Goal: Book appointment/travel/reservation

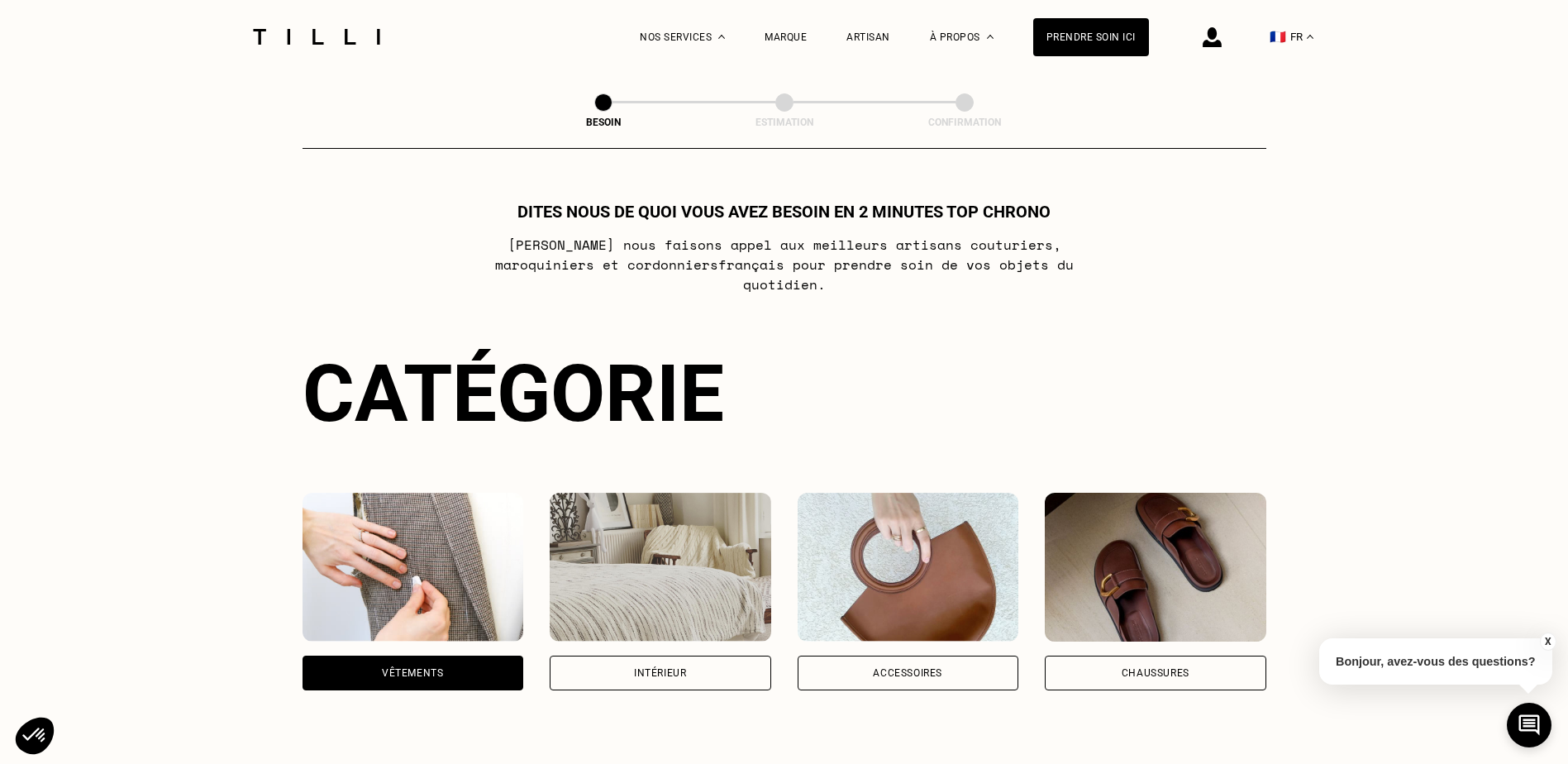
select select "FR"
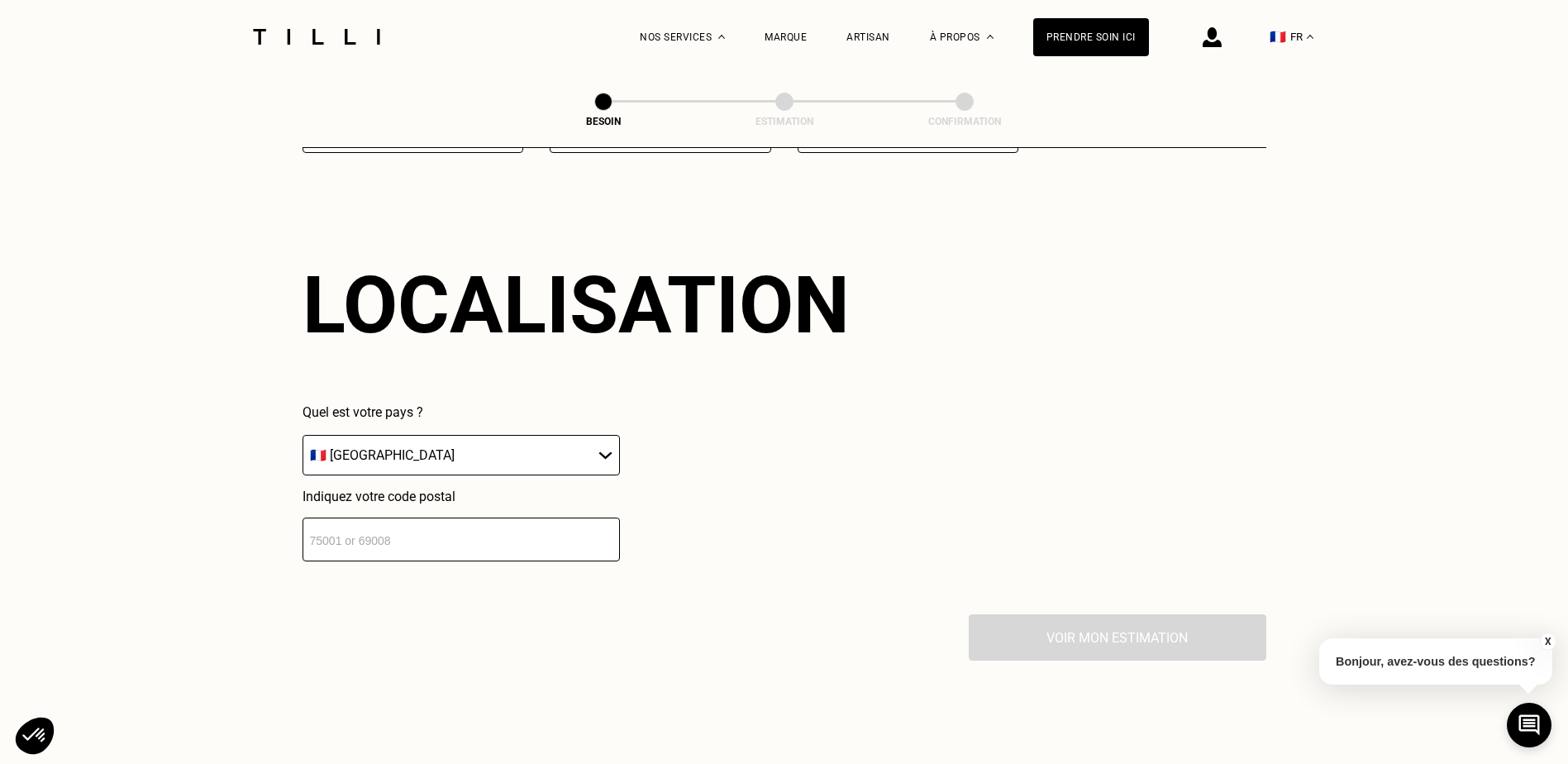
scroll to position [2225, 0]
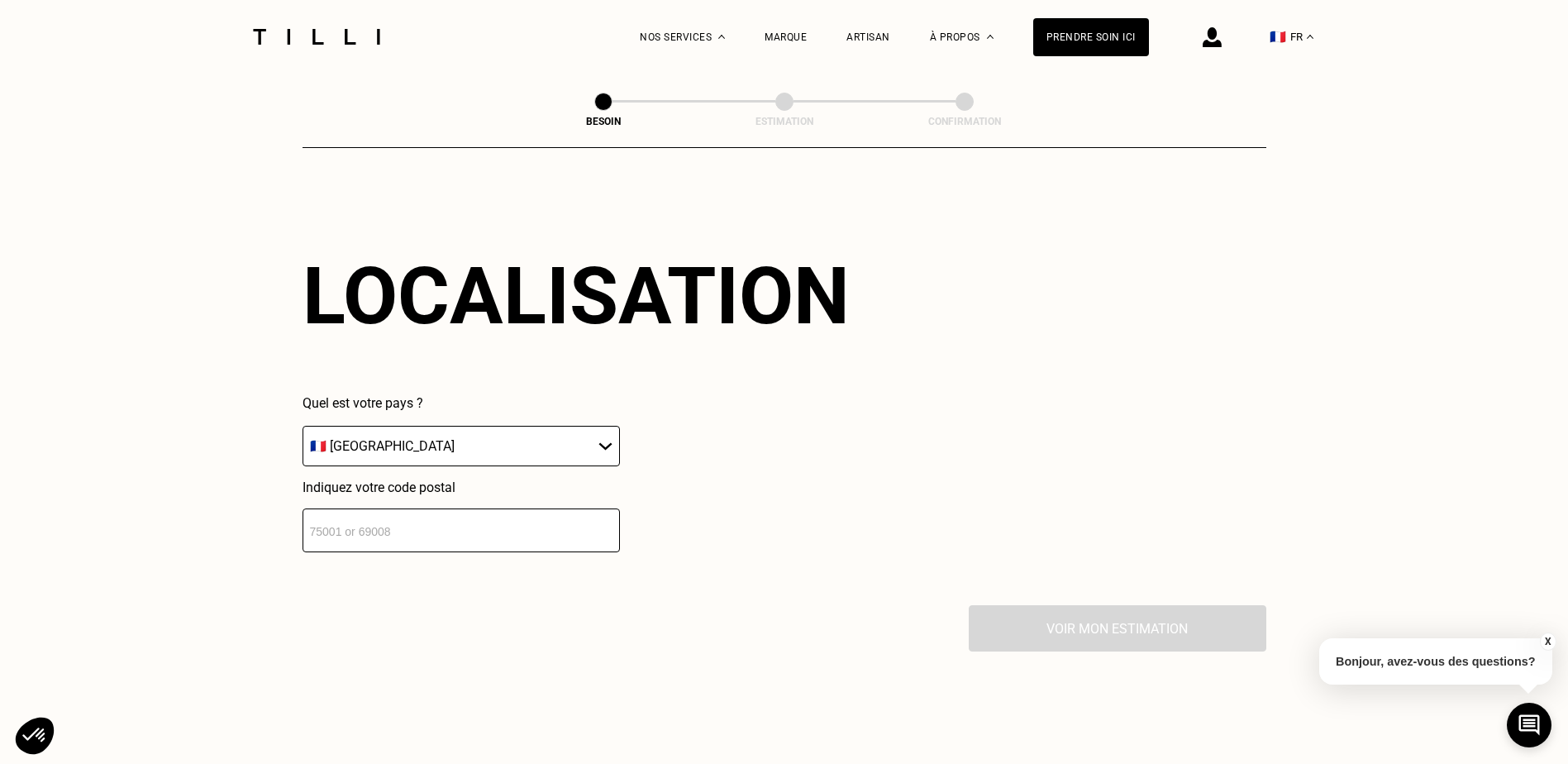
click at [375, 515] on input "number" at bounding box center [461, 530] width 317 height 44
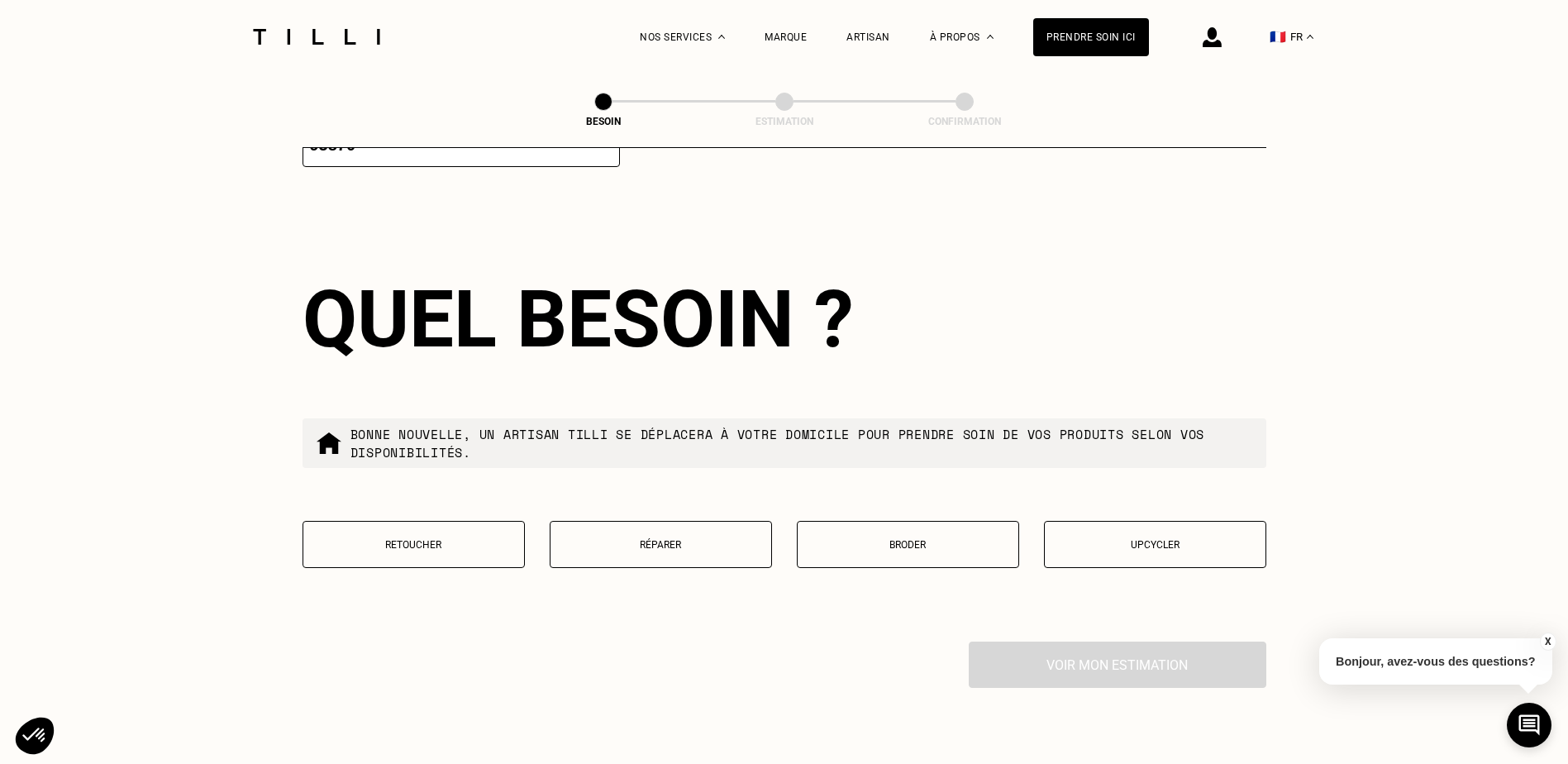
scroll to position [2636, 0]
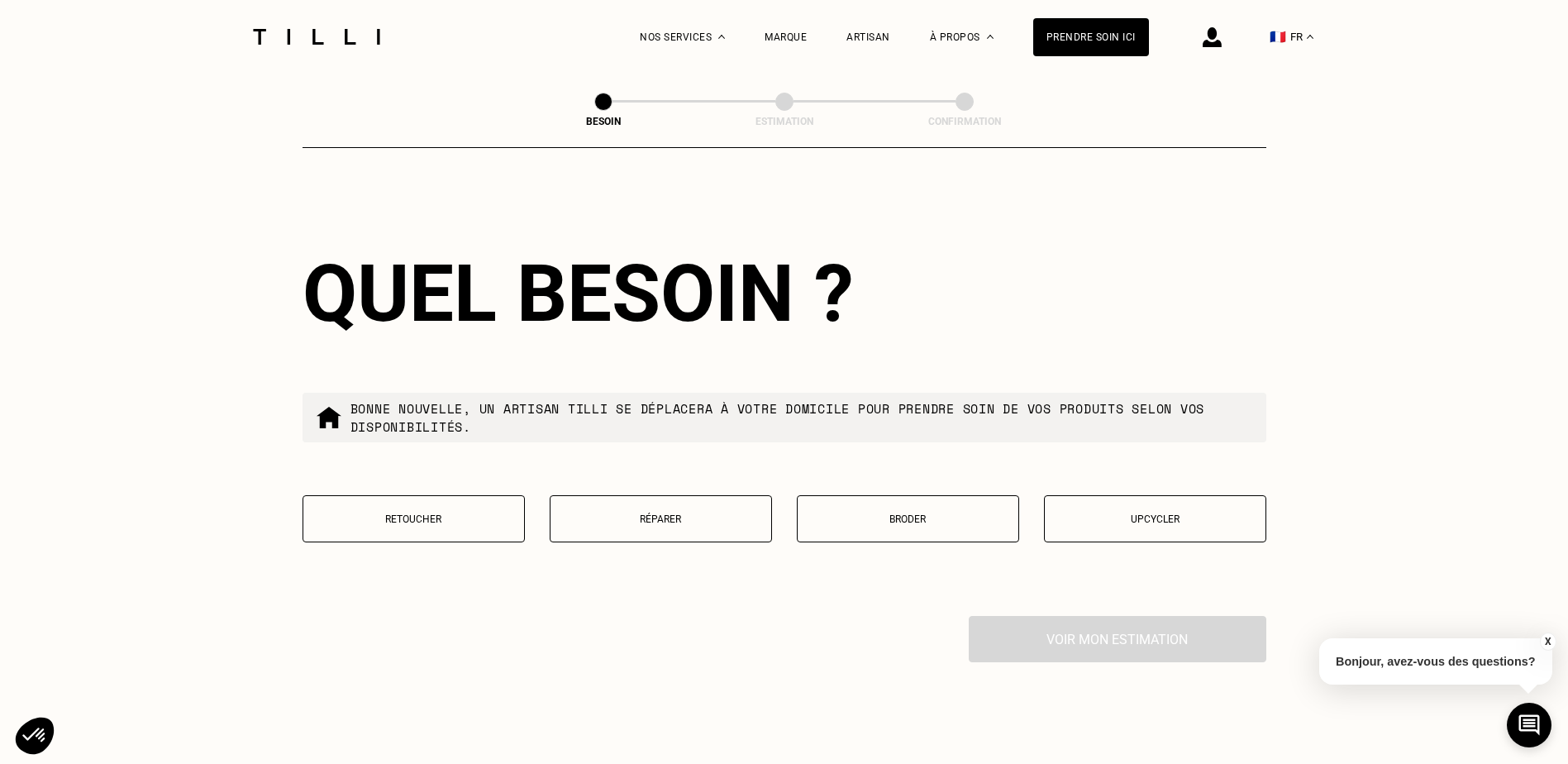
type input "95870"
click at [674, 519] on p "Réparer" at bounding box center [660, 520] width 204 height 12
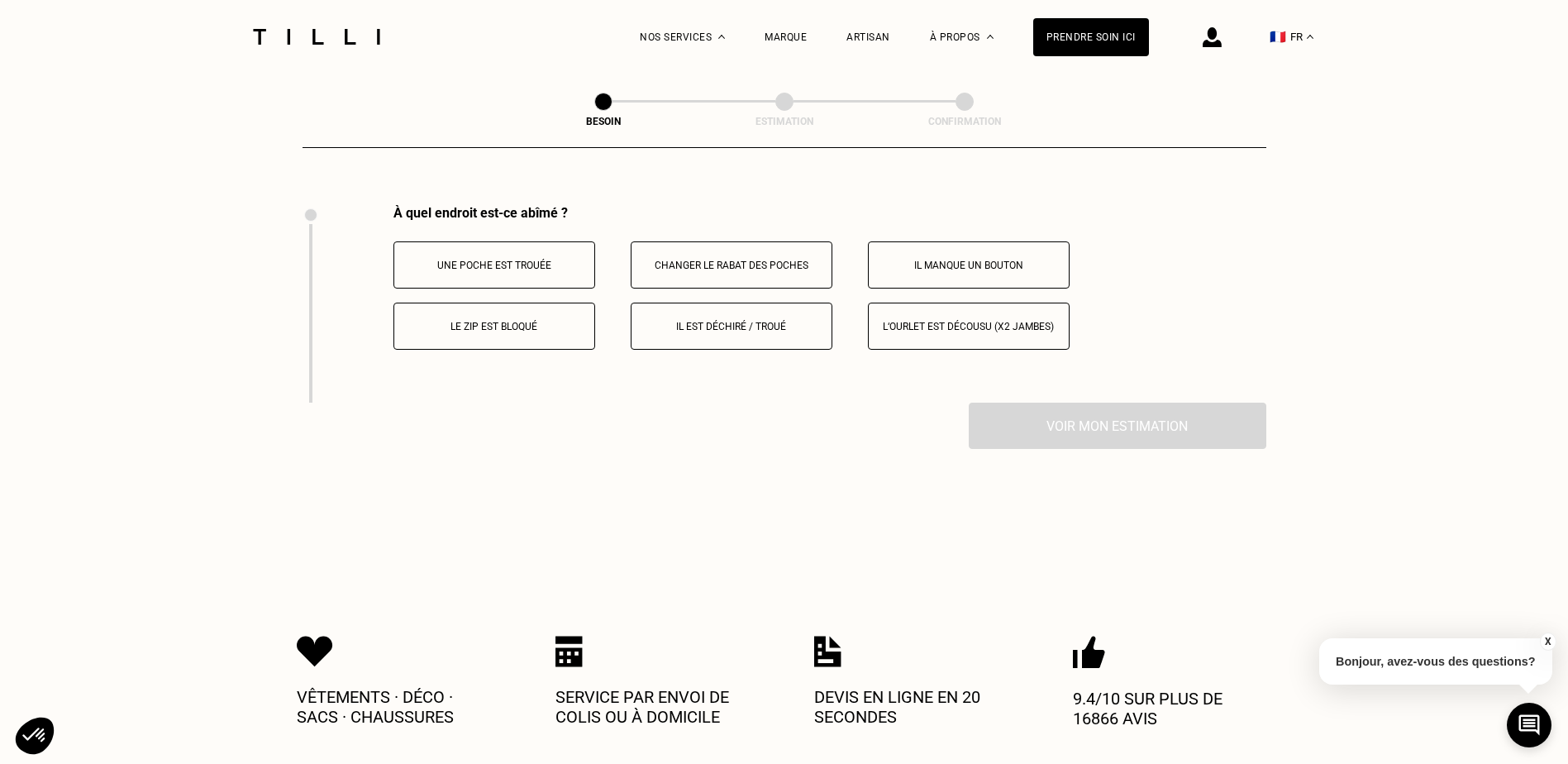
scroll to position [3061, 0]
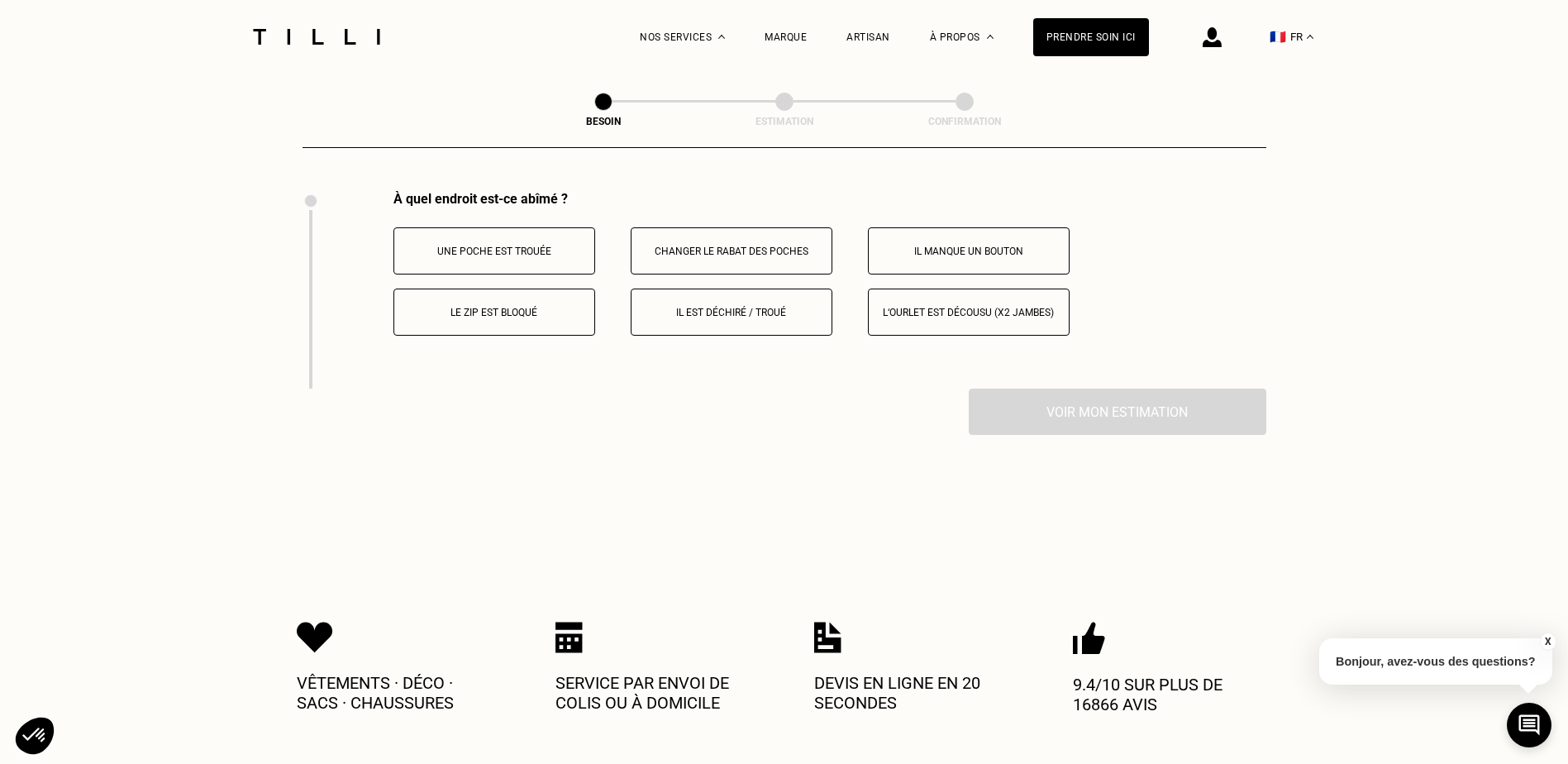
click at [721, 297] on button "Il est déchiré / troué" at bounding box center [731, 312] width 201 height 47
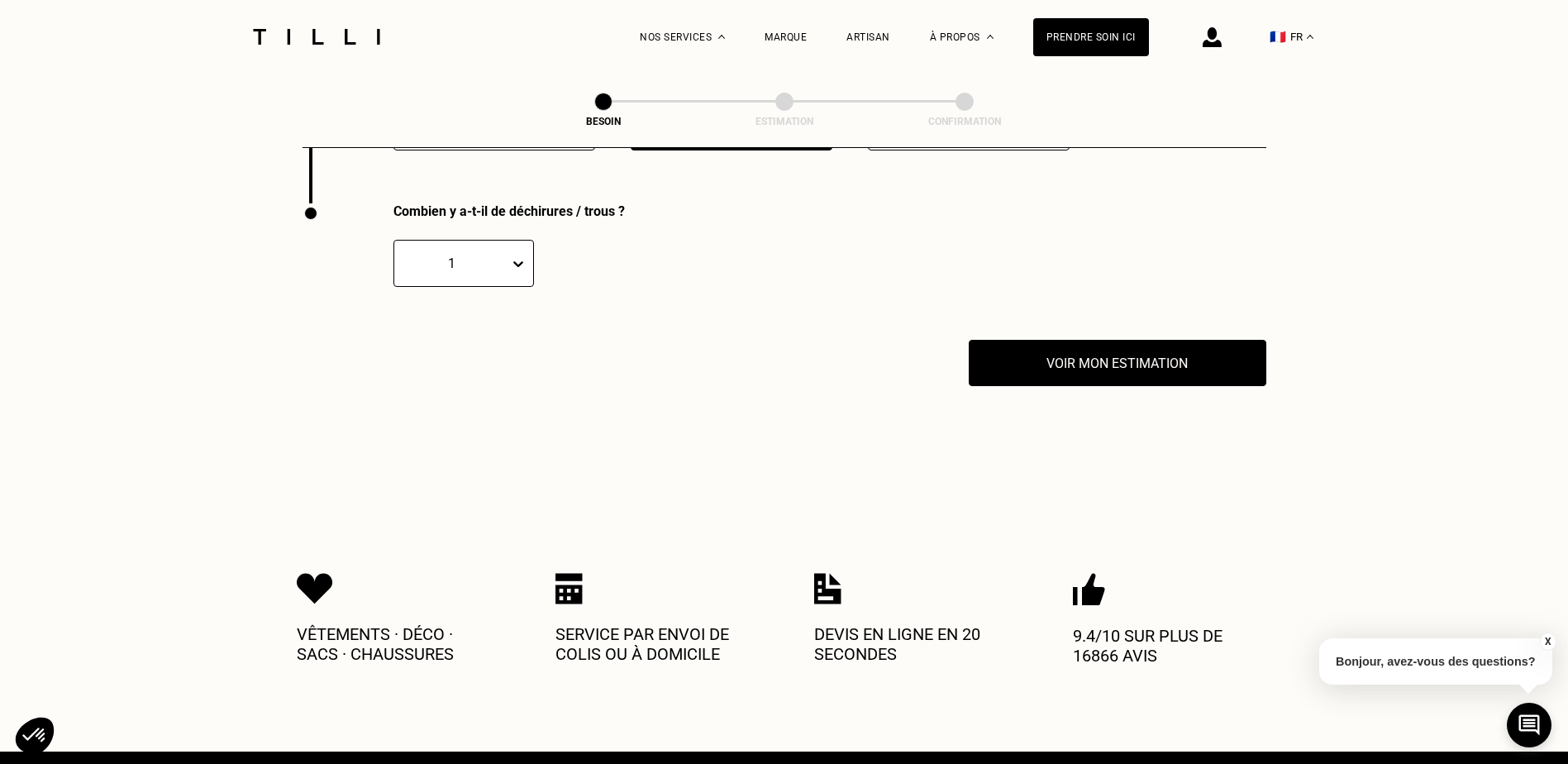
scroll to position [3258, 0]
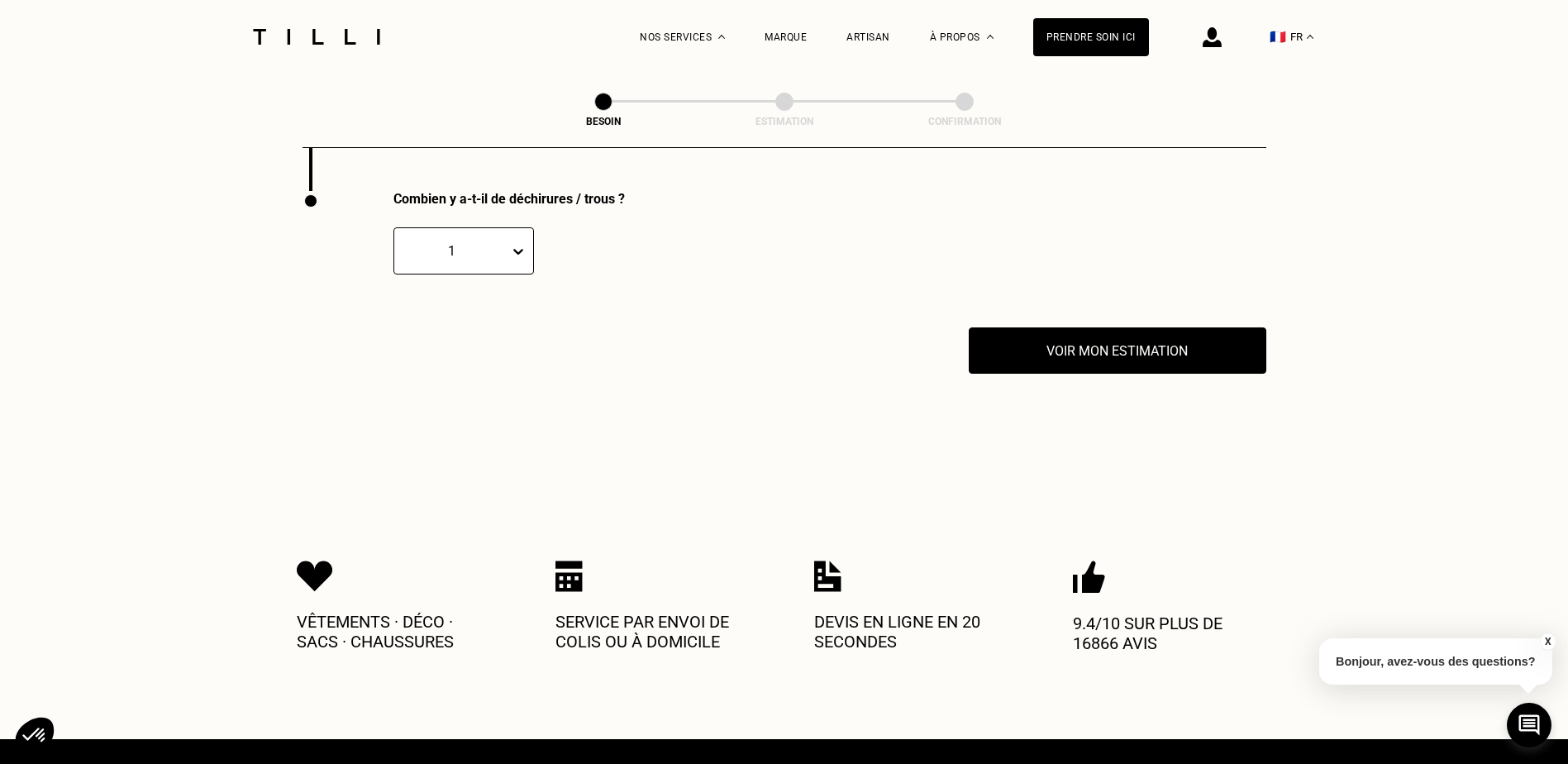
click at [498, 244] on div "1" at bounding box center [451, 251] width 98 height 16
click at [477, 327] on div "2" at bounding box center [463, 330] width 140 height 30
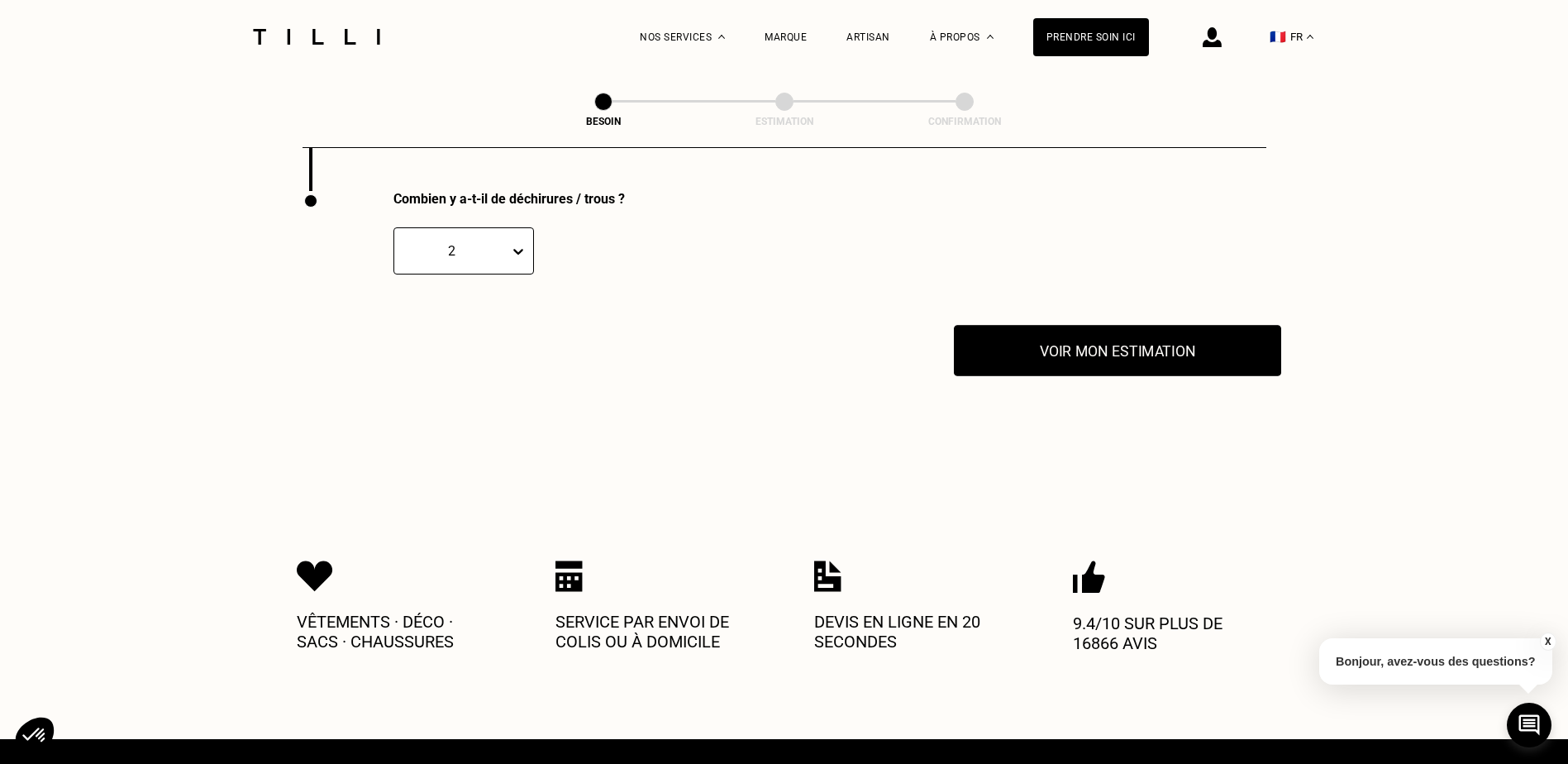
click at [1020, 348] on button "Voir mon estimation" at bounding box center [1118, 350] width 327 height 52
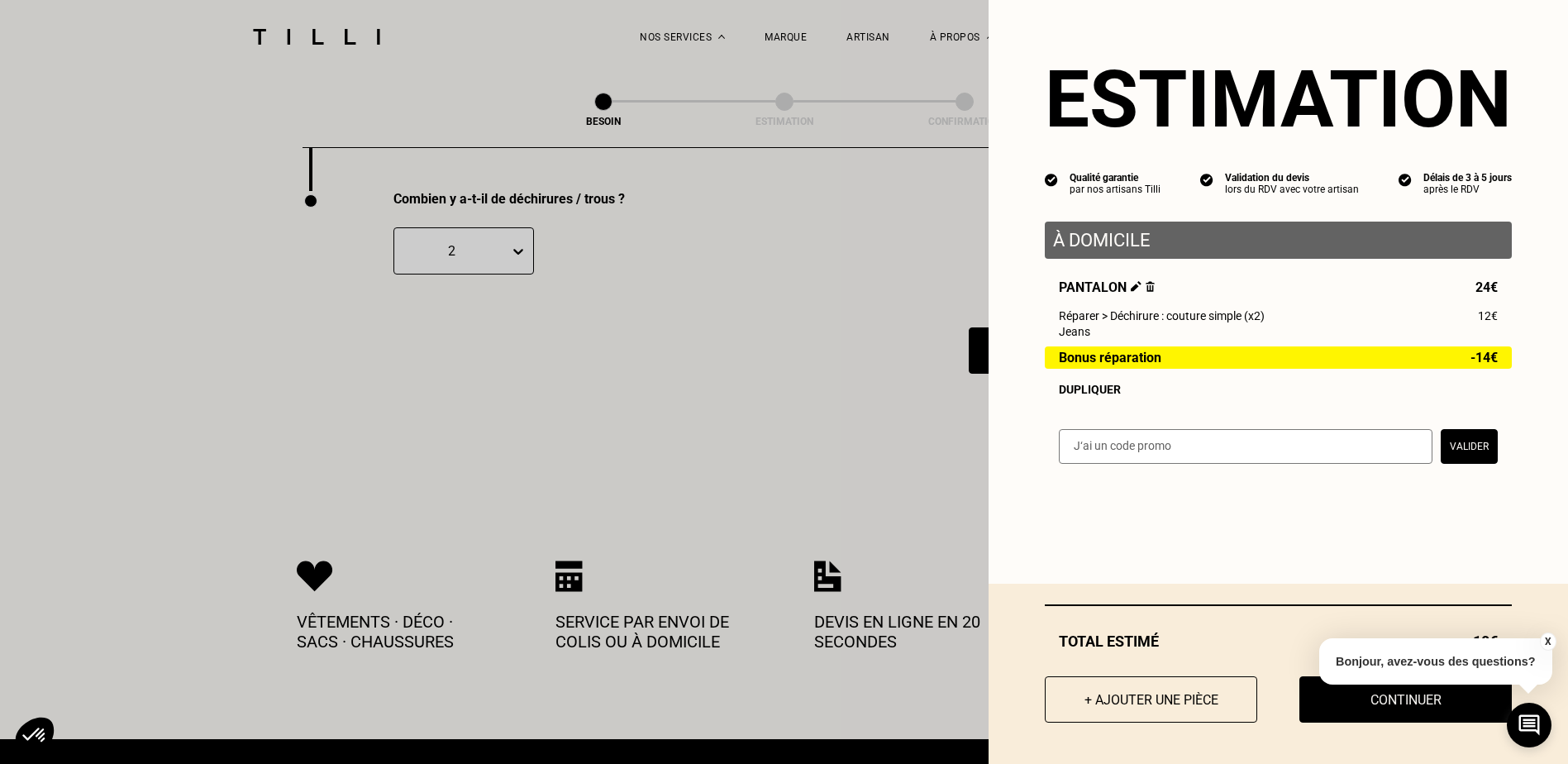
click at [1458, 569] on div "Estimation Qualité garantie par nos artisans Tilli Validation du devis lors du …" at bounding box center [1278, 382] width 580 height 764
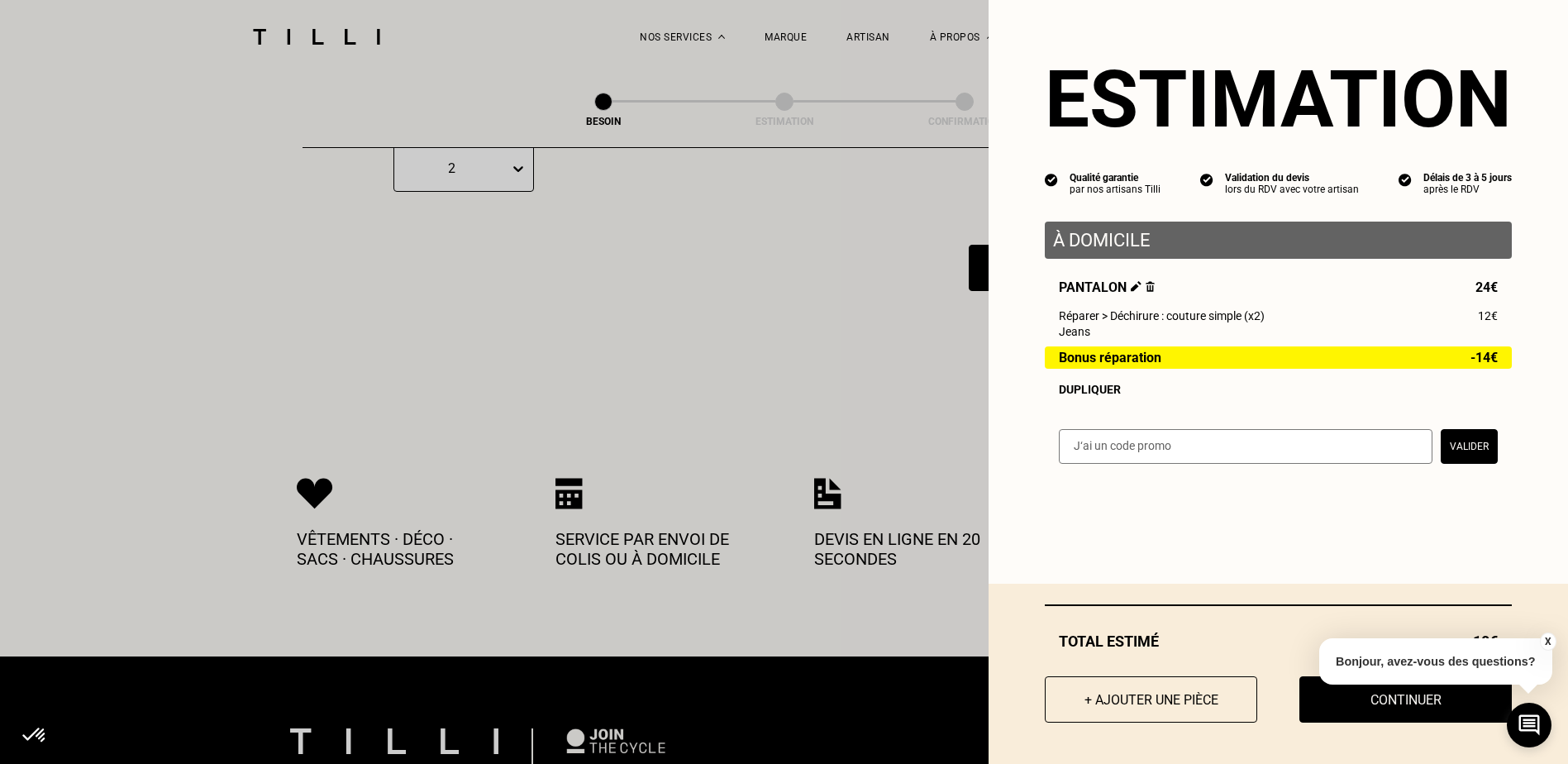
click at [1547, 636] on button "X" at bounding box center [1547, 641] width 17 height 18
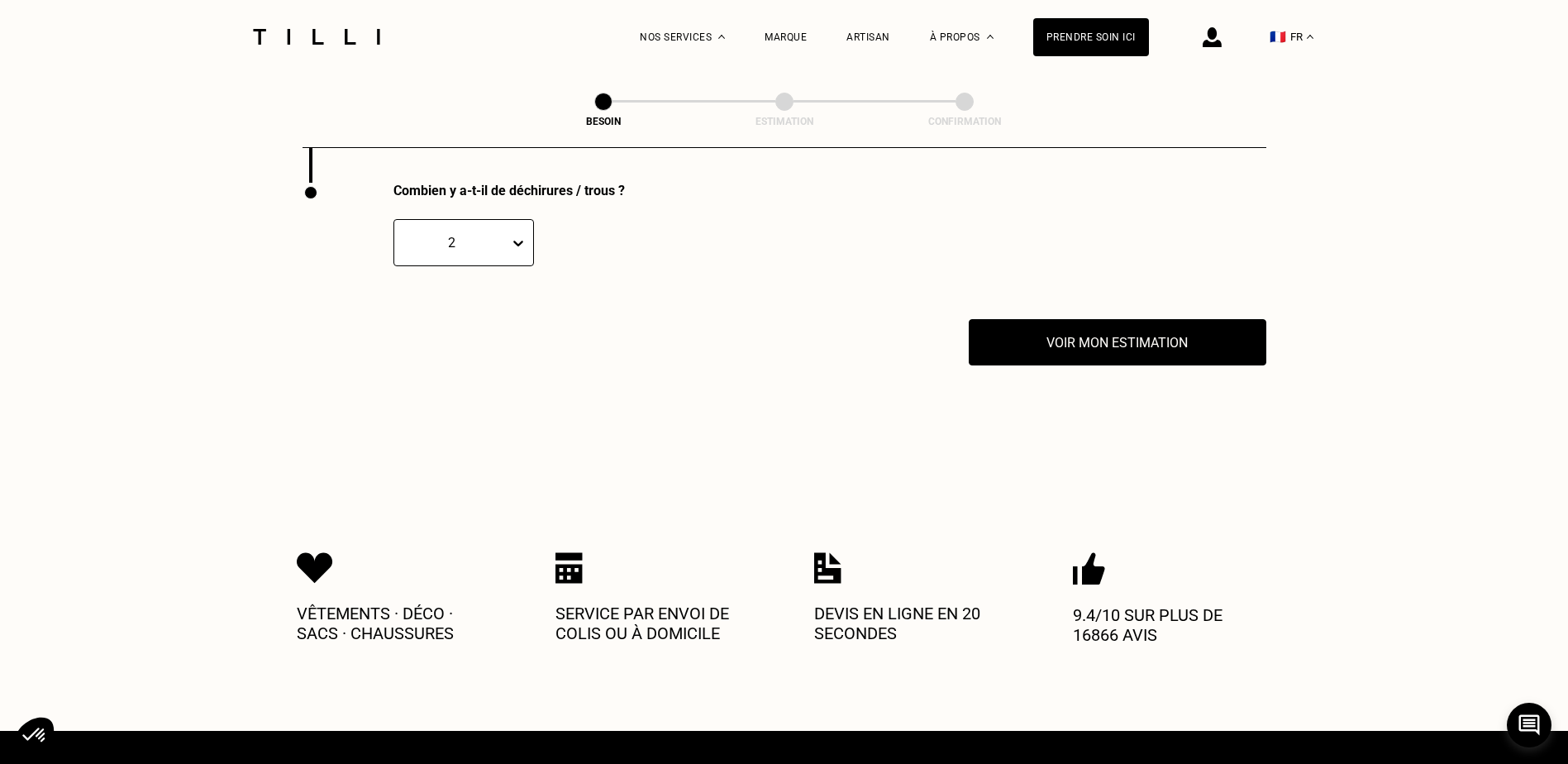
scroll to position [3093, 0]
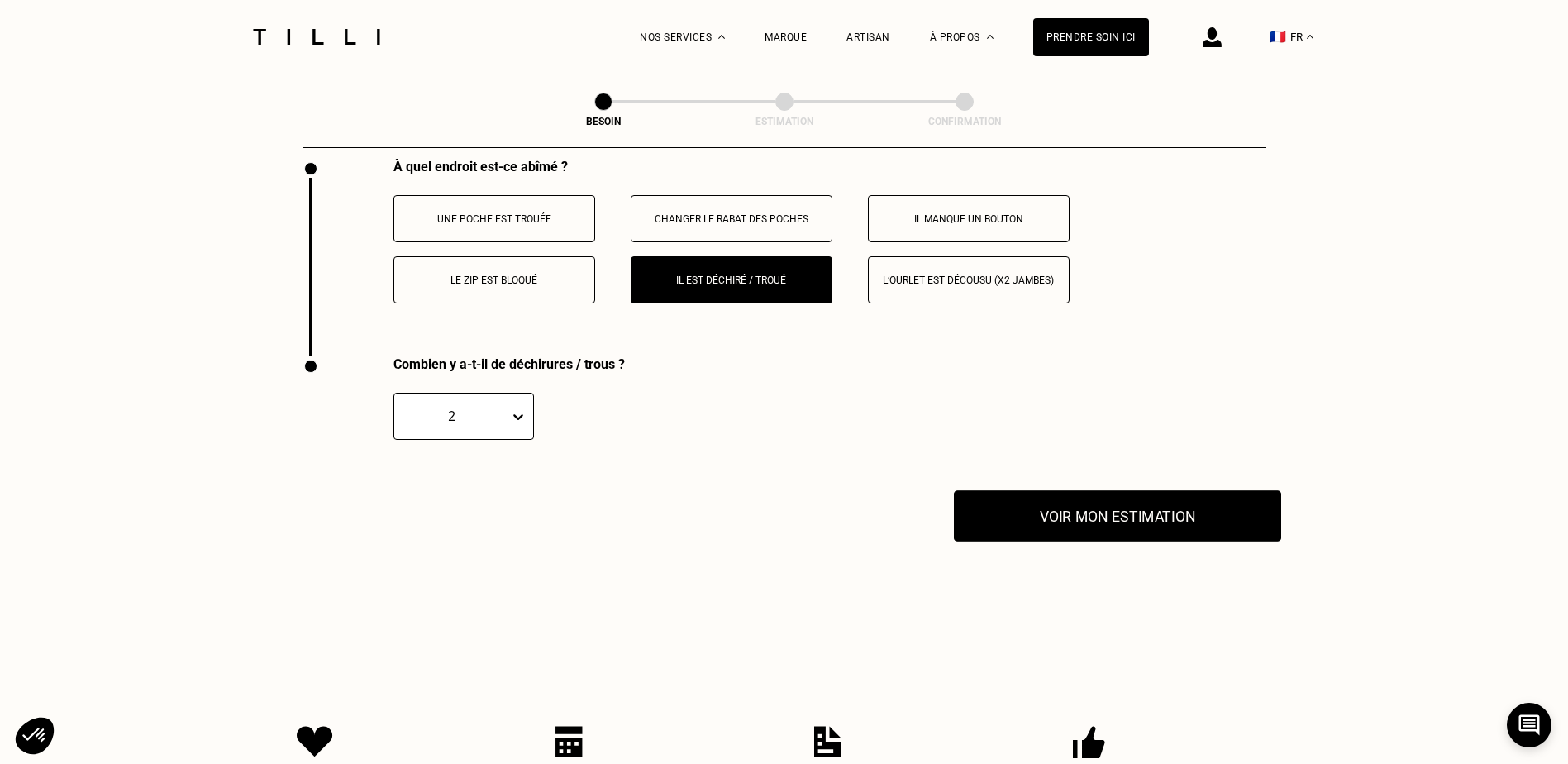
click at [1118, 507] on button "Voir mon estimation" at bounding box center [1118, 516] width 327 height 52
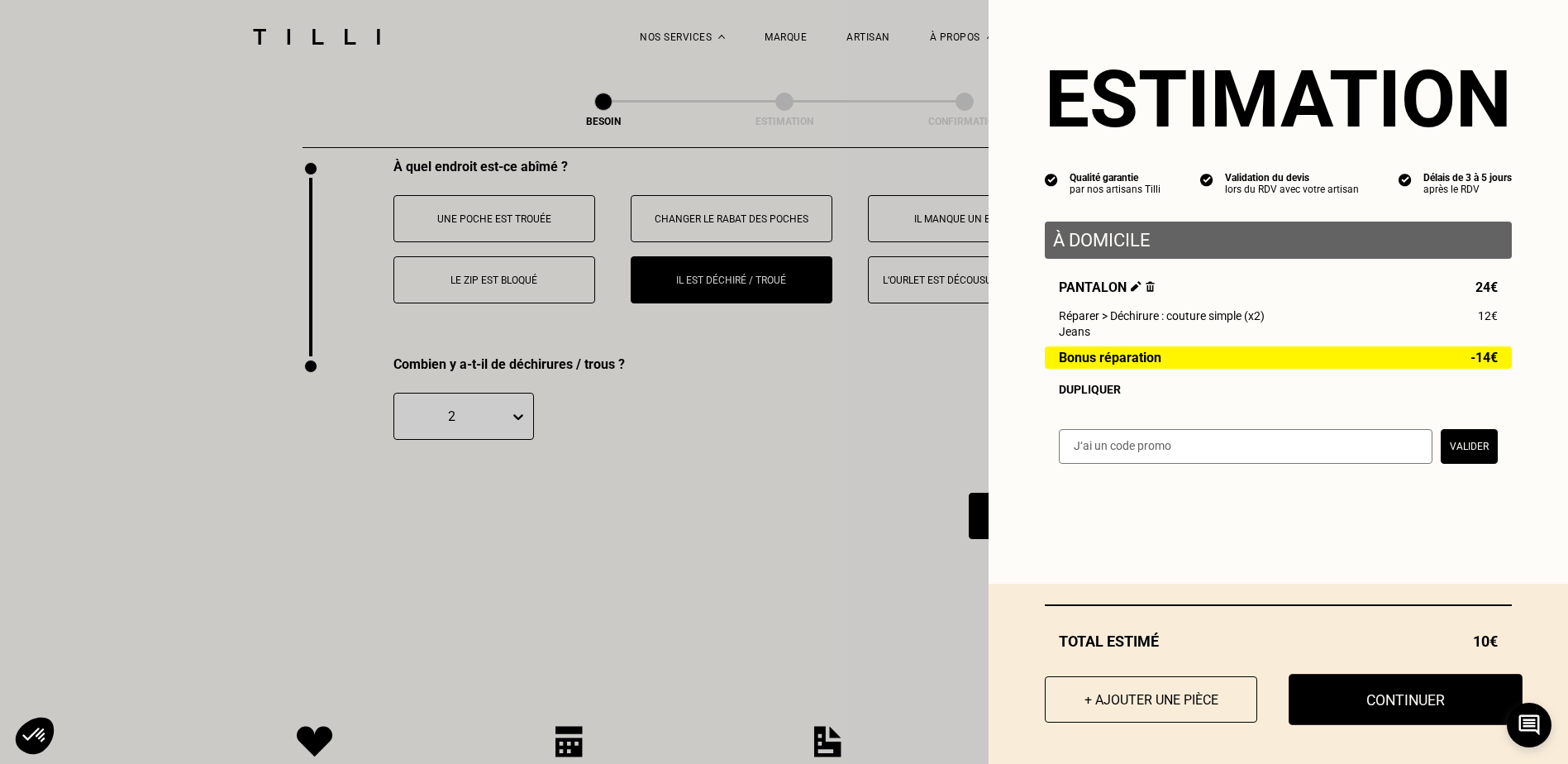
click at [1393, 705] on button "Continuer" at bounding box center [1406, 700] width 233 height 52
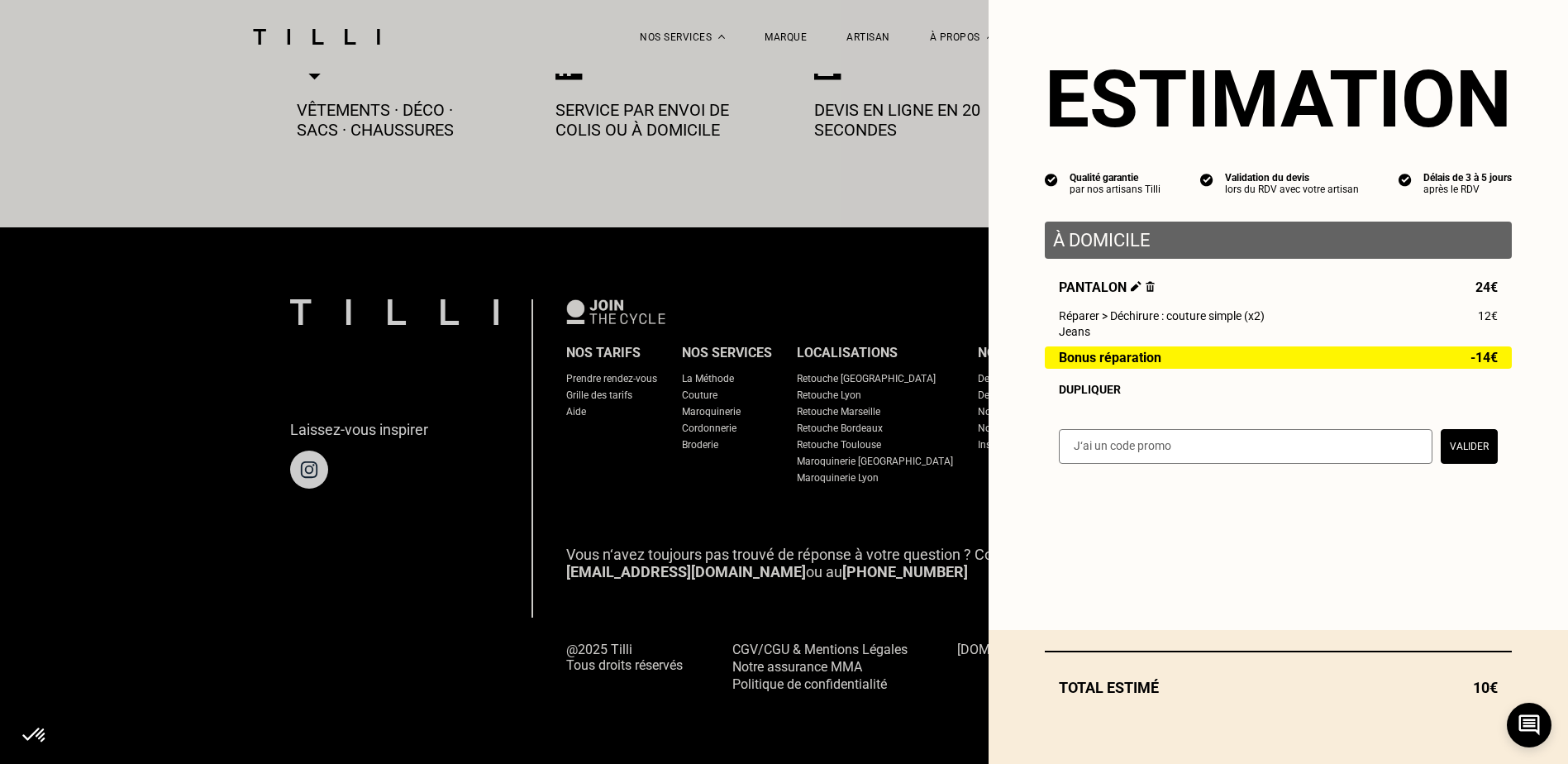
scroll to position [911, 0]
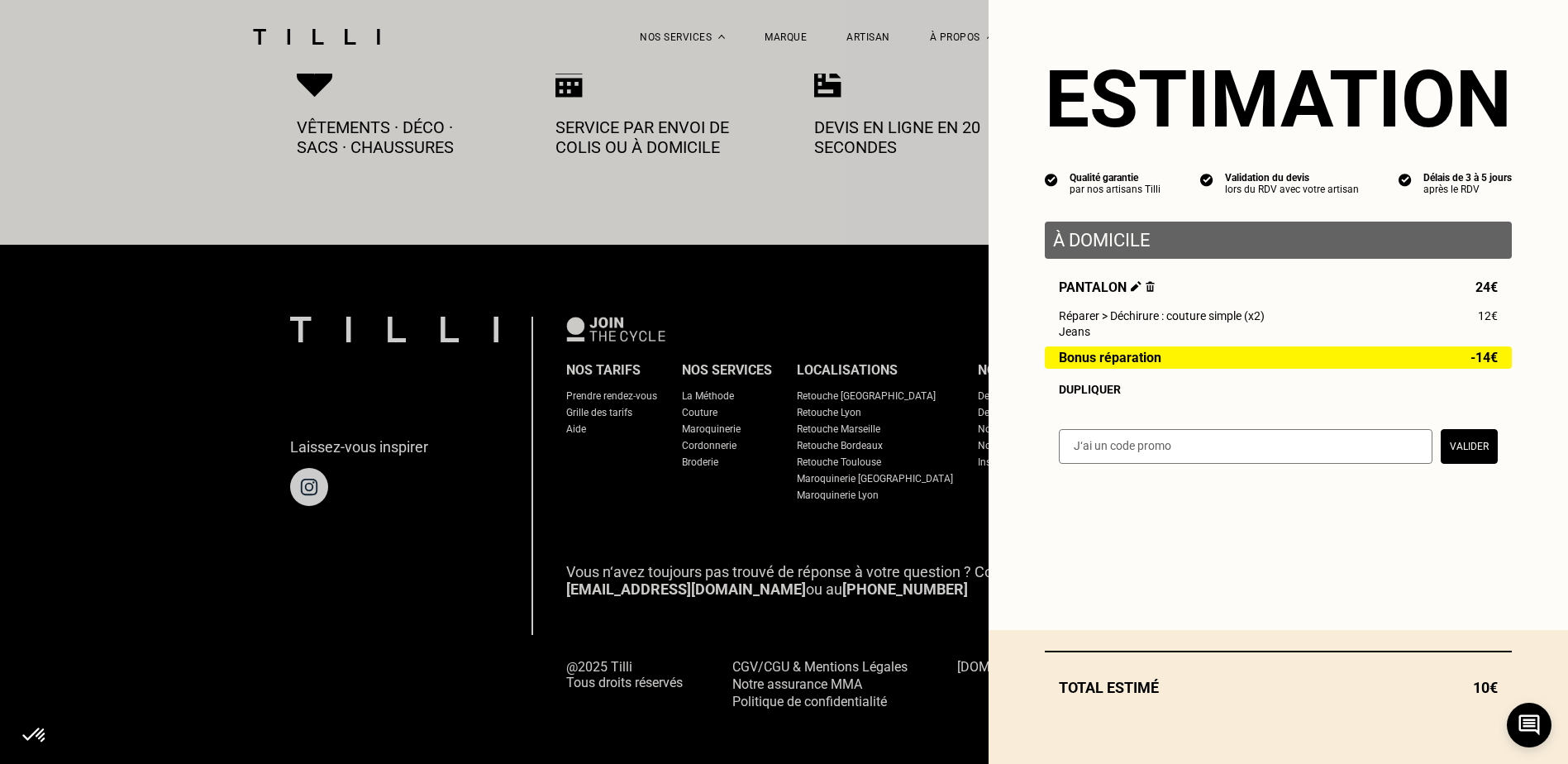
select select "FR"
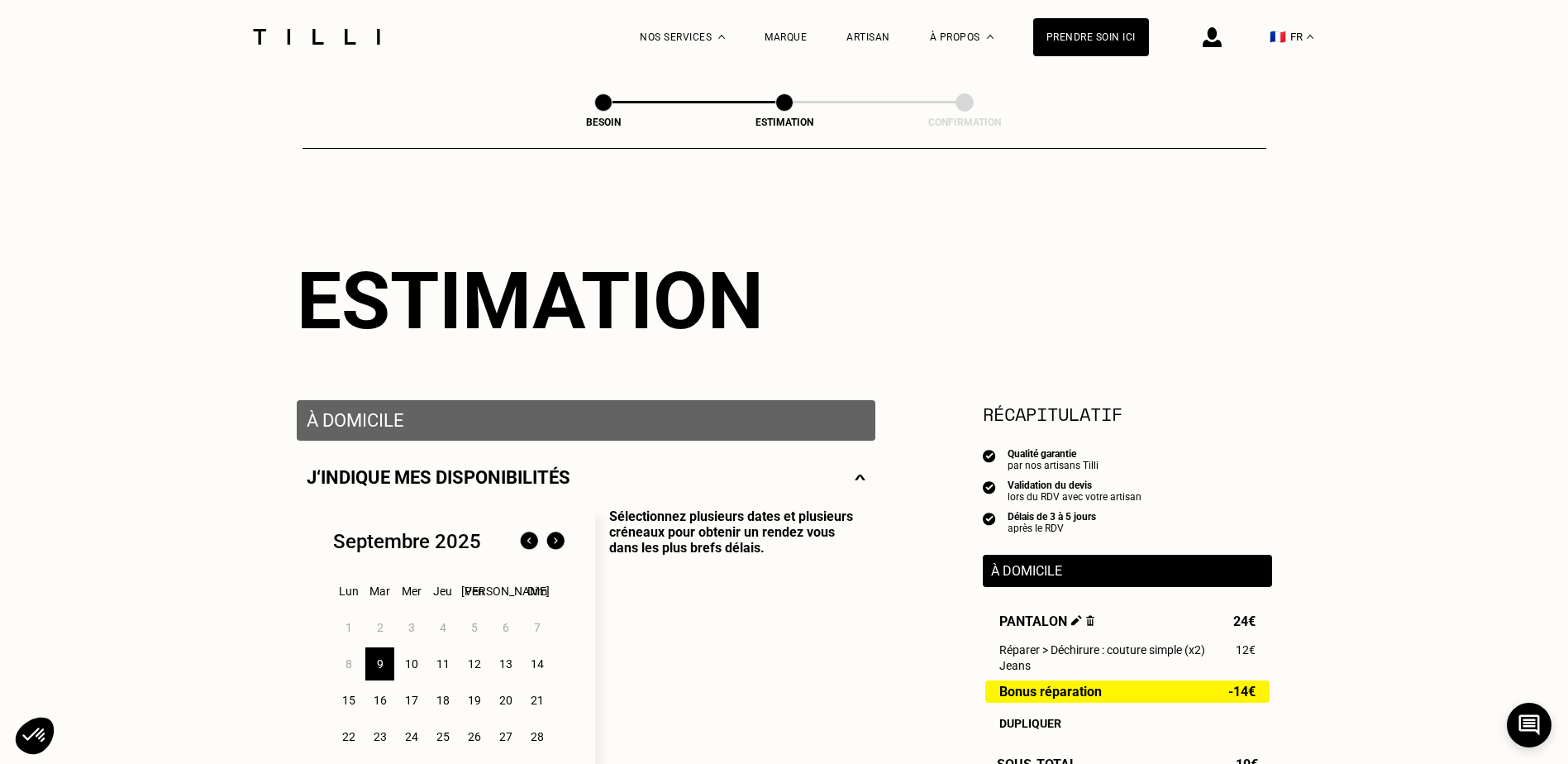
scroll to position [83, 0]
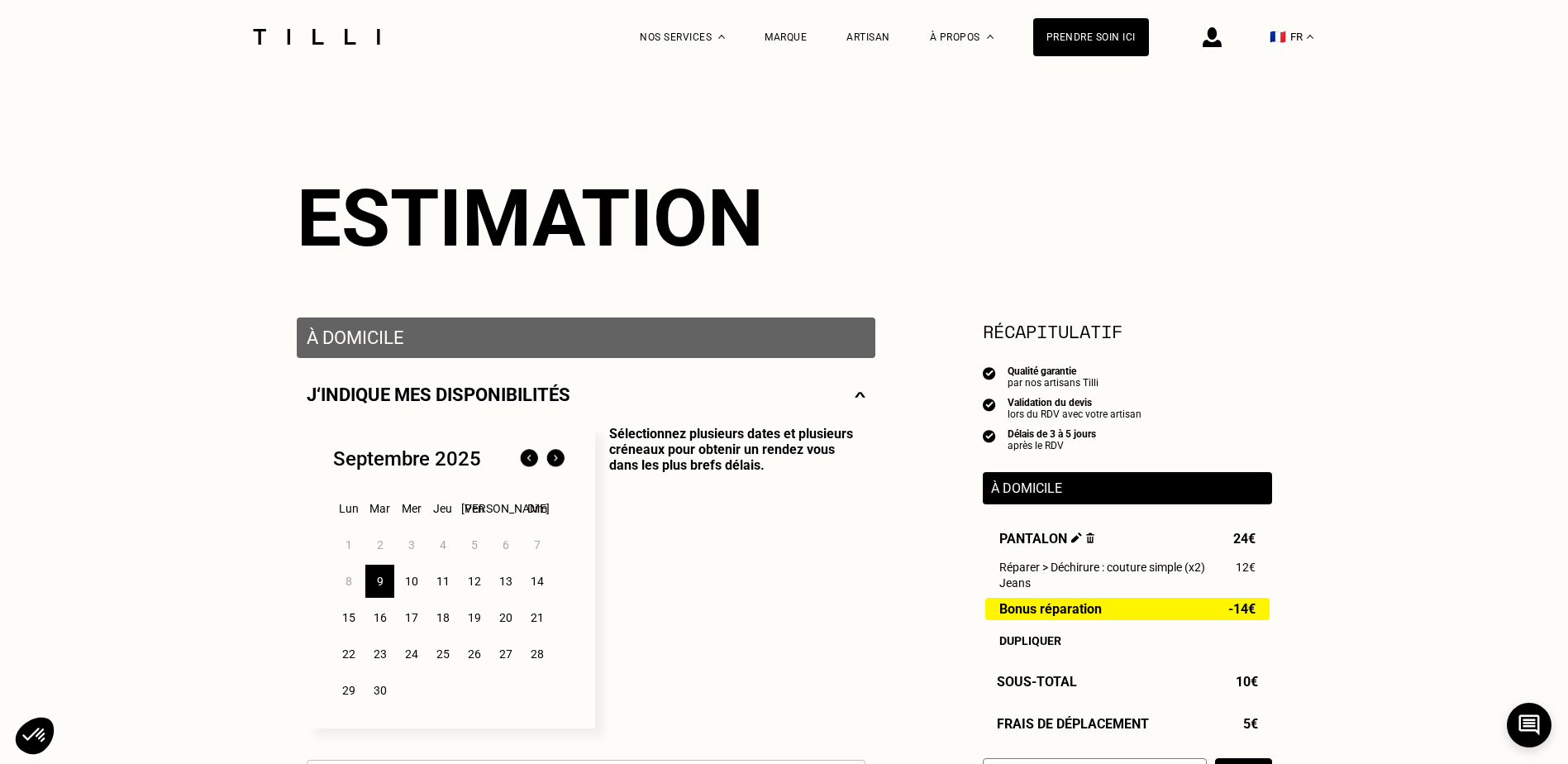
click at [469, 575] on div "12" at bounding box center [474, 581] width 29 height 33
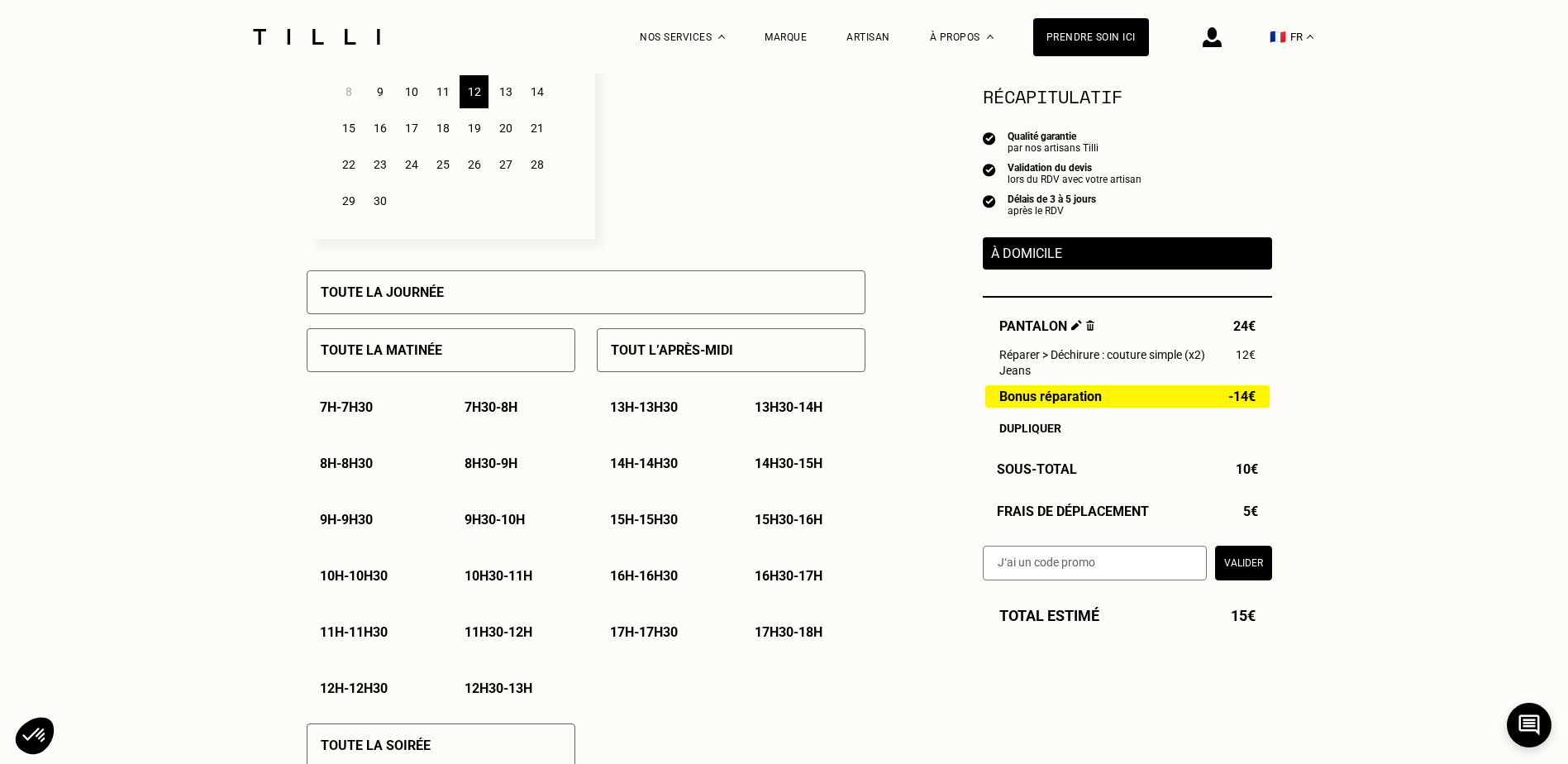
scroll to position [165, 0]
